Goal: Information Seeking & Learning: Compare options

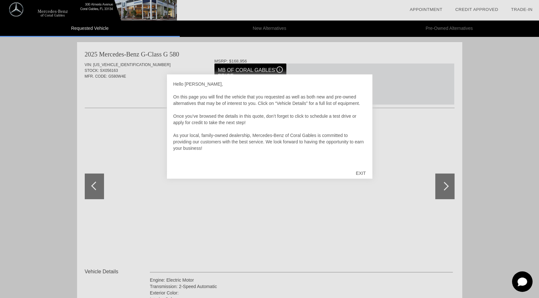
click at [365, 171] on div "EXIT" at bounding box center [360, 173] width 23 height 19
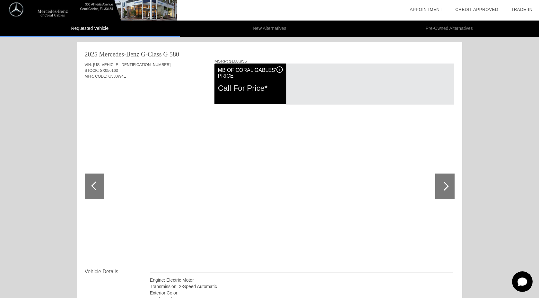
click at [453, 187] on div at bounding box center [444, 187] width 19 height 26
click at [450, 187] on div at bounding box center [444, 187] width 19 height 26
click at [275, 26] on li "New Alternatives" at bounding box center [270, 29] width 180 height 16
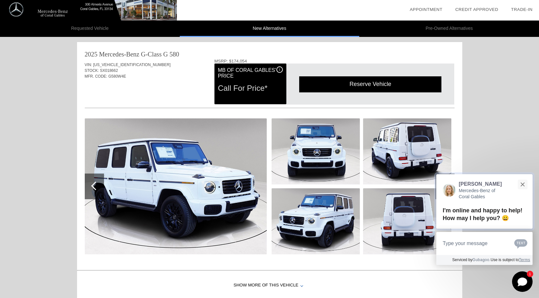
click at [445, 196] on div "[PERSON_NAME]-Benz of Coral Gables" at bounding box center [484, 191] width 83 height 20
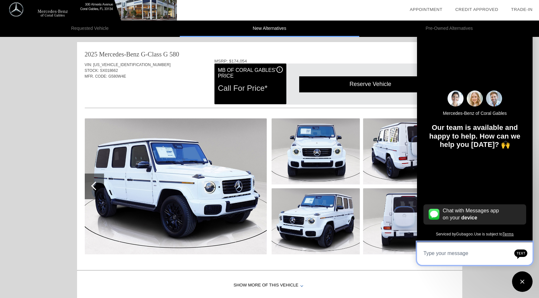
scroll to position [8, 0]
click at [396, 64] on div "Reserve Vehicle Reserve This Vehicle Please confirm that you would like to rese…" at bounding box center [370, 84] width 168 height 41
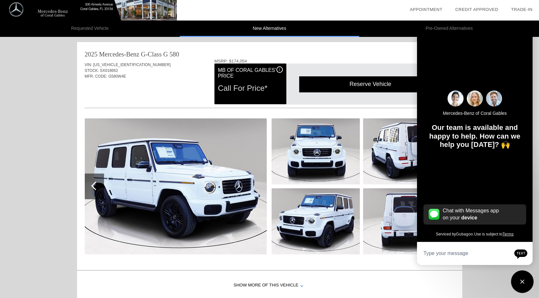
click at [524, 283] on div "Close" at bounding box center [522, 282] width 21 height 21
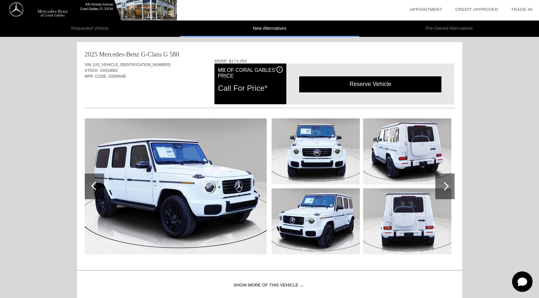
click at [445, 26] on li "Pre-Owned Alternatives" at bounding box center [449, 29] width 180 height 16
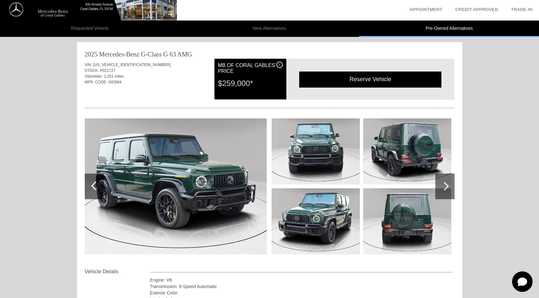
click at [445, 191] on div at bounding box center [444, 187] width 19 height 26
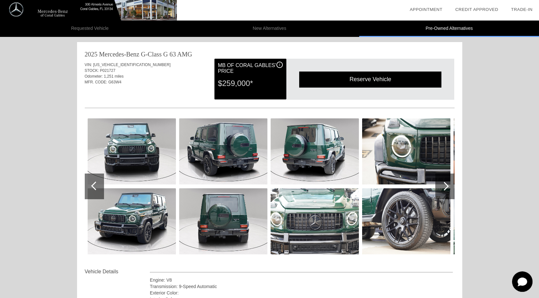
click at [275, 29] on li "New Alternatives" at bounding box center [270, 29] width 180 height 16
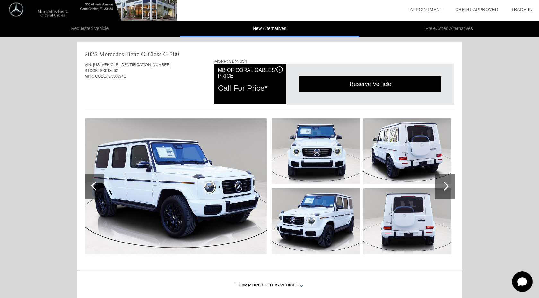
click at [450, 28] on li "Pre-Owned Alternatives" at bounding box center [449, 29] width 180 height 16
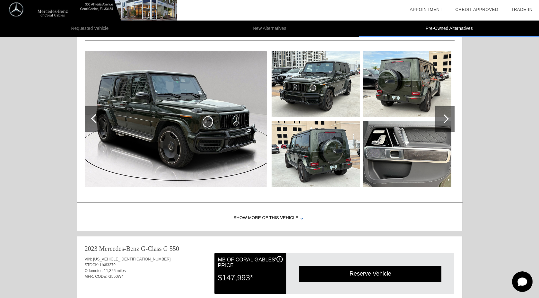
scroll to position [627, 0]
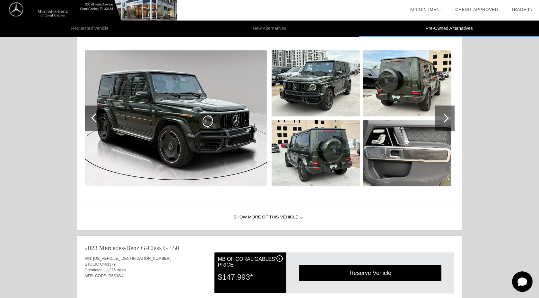
click at [445, 124] on div at bounding box center [444, 119] width 19 height 26
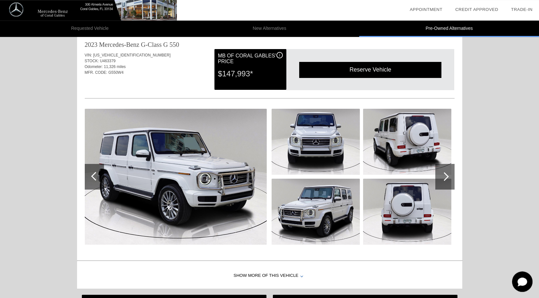
scroll to position [827, 0]
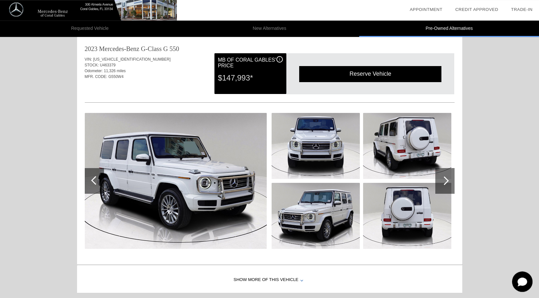
click at [448, 179] on div at bounding box center [444, 181] width 19 height 26
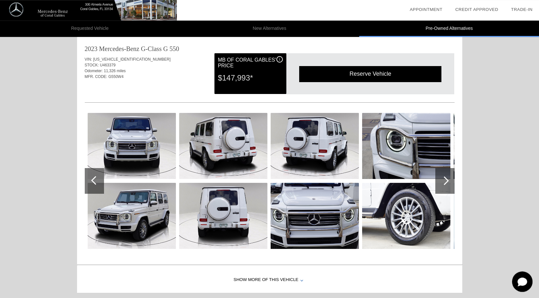
click at [448, 179] on div at bounding box center [444, 181] width 19 height 26
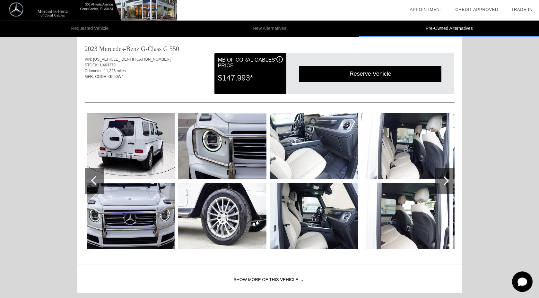
click at [448, 179] on div at bounding box center [444, 181] width 19 height 26
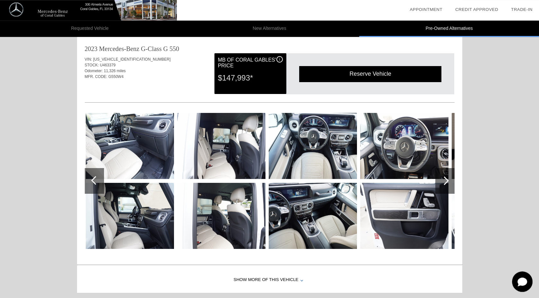
click at [448, 179] on div at bounding box center [444, 181] width 19 height 26
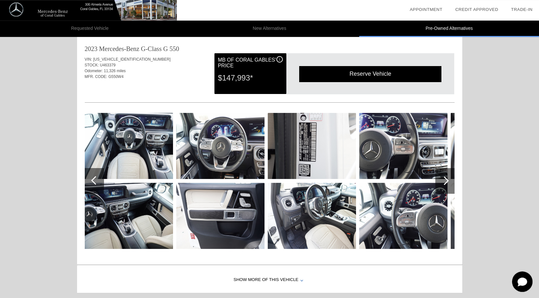
click at [448, 180] on div at bounding box center [444, 181] width 19 height 26
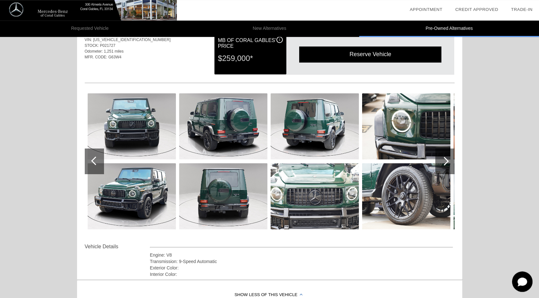
scroll to position [0, 0]
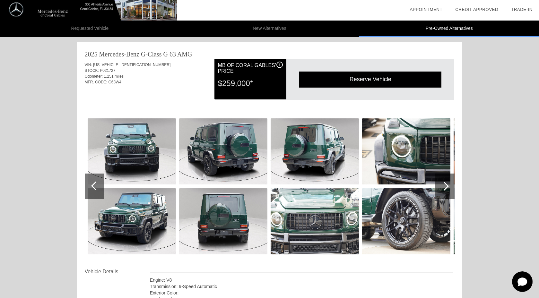
click at [276, 29] on li "New Alternatives" at bounding box center [270, 29] width 180 height 16
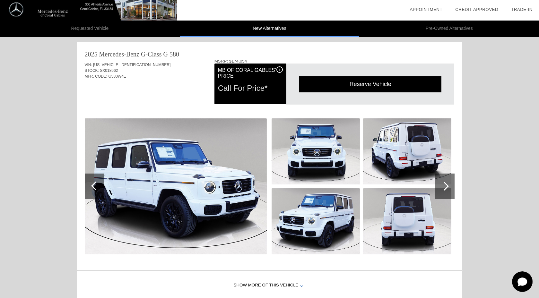
click at [93, 31] on li "Requested Vehicle" at bounding box center [90, 29] width 180 height 16
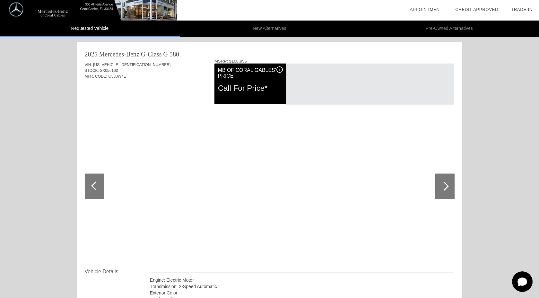
click at [447, 189] on div at bounding box center [444, 187] width 19 height 26
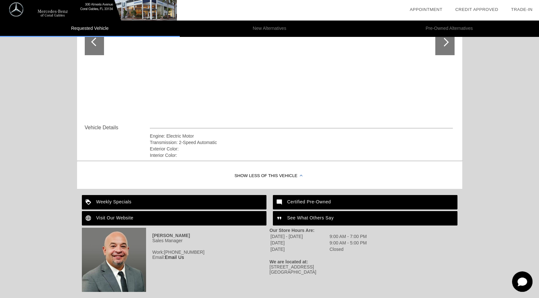
scroll to position [163, 0]
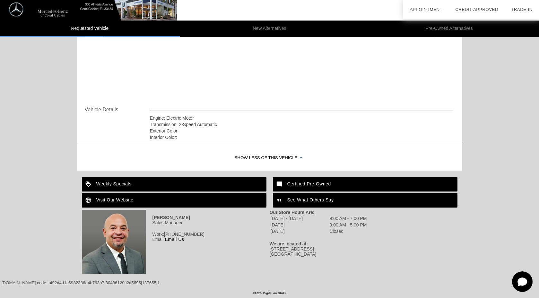
click at [290, 159] on div "Show Less of this Vehicle" at bounding box center [269, 158] width 385 height 26
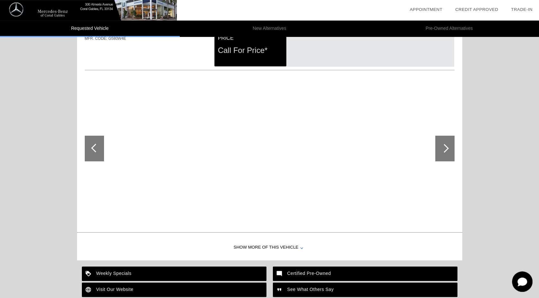
scroll to position [128, 0]
